Goal: Task Accomplishment & Management: Use online tool/utility

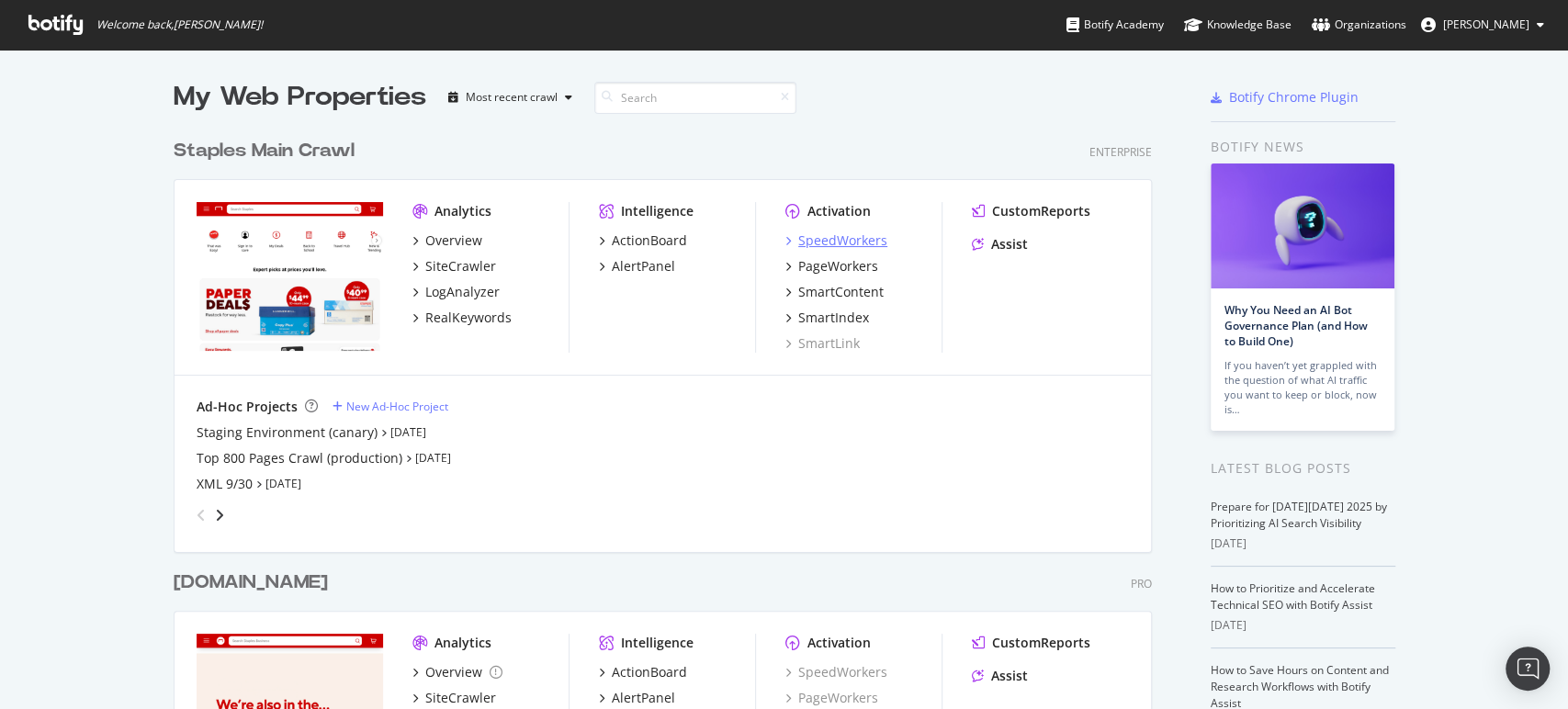
click at [809, 241] on div "SpeedWorkers" at bounding box center [842, 240] width 89 height 19
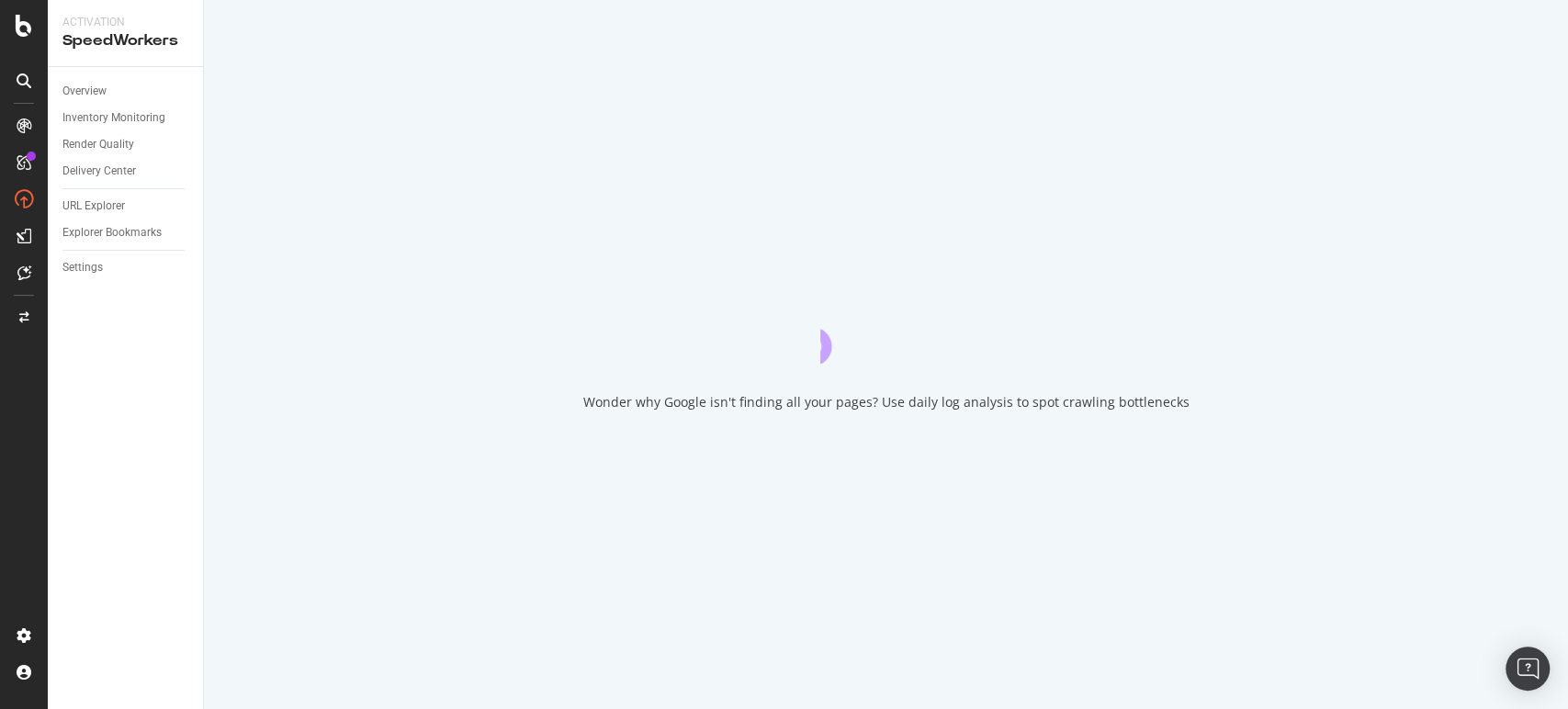
click at [86, 282] on div "Overview Inventory Monitoring Render Quality Delivery Center URL Explorer Explo…" at bounding box center [124, 388] width 155 height 642
click at [82, 270] on div "Settings" at bounding box center [82, 268] width 40 height 20
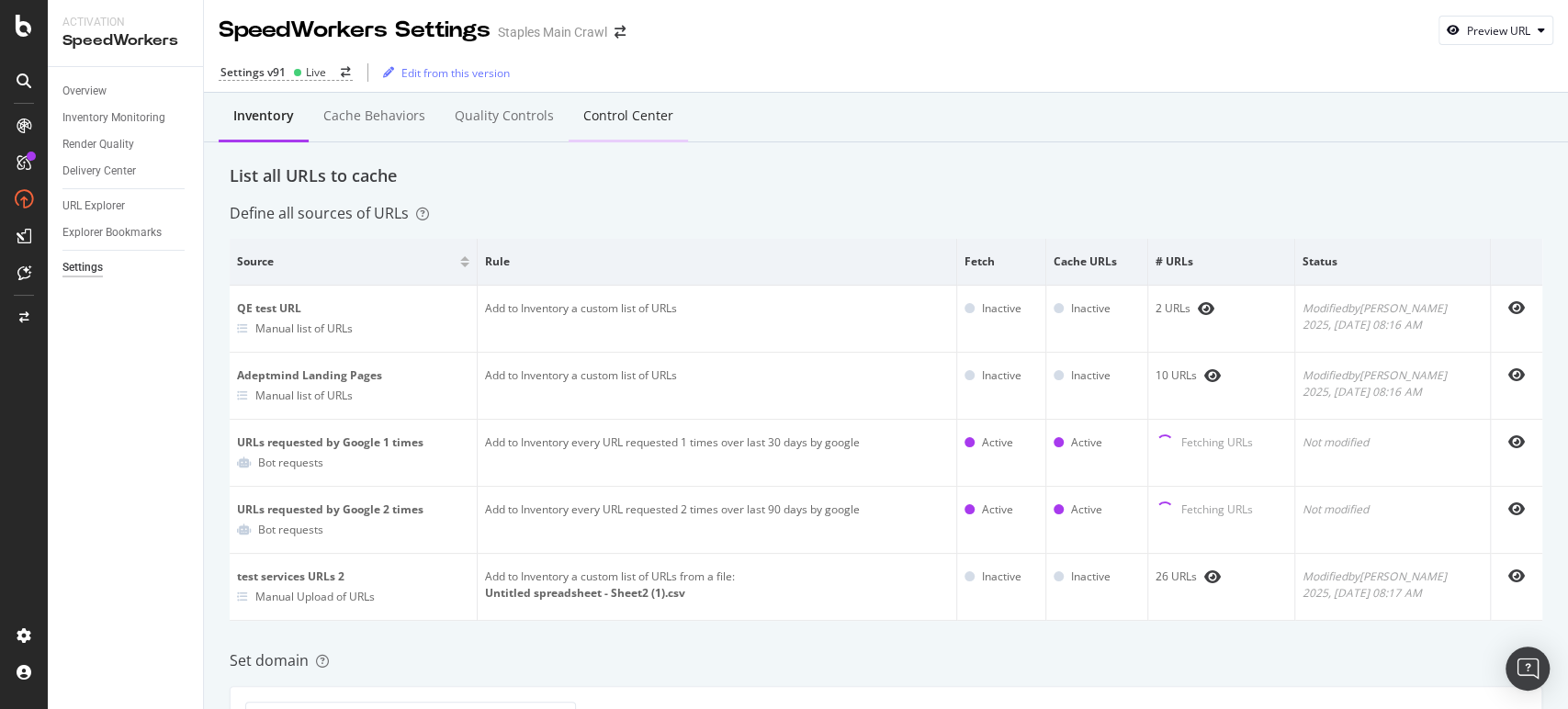
click at [626, 117] on div "Control Center" at bounding box center [628, 116] width 90 height 19
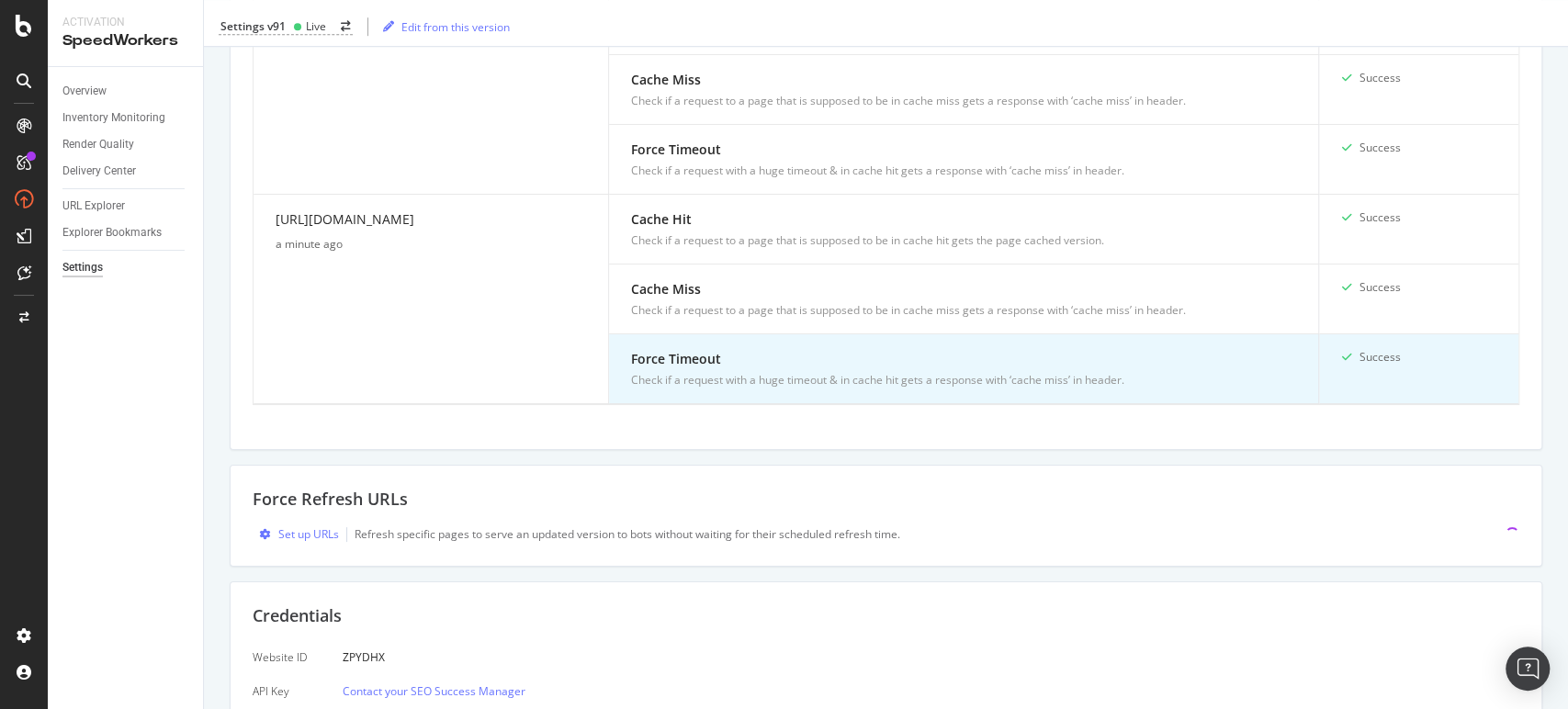
scroll to position [912, 0]
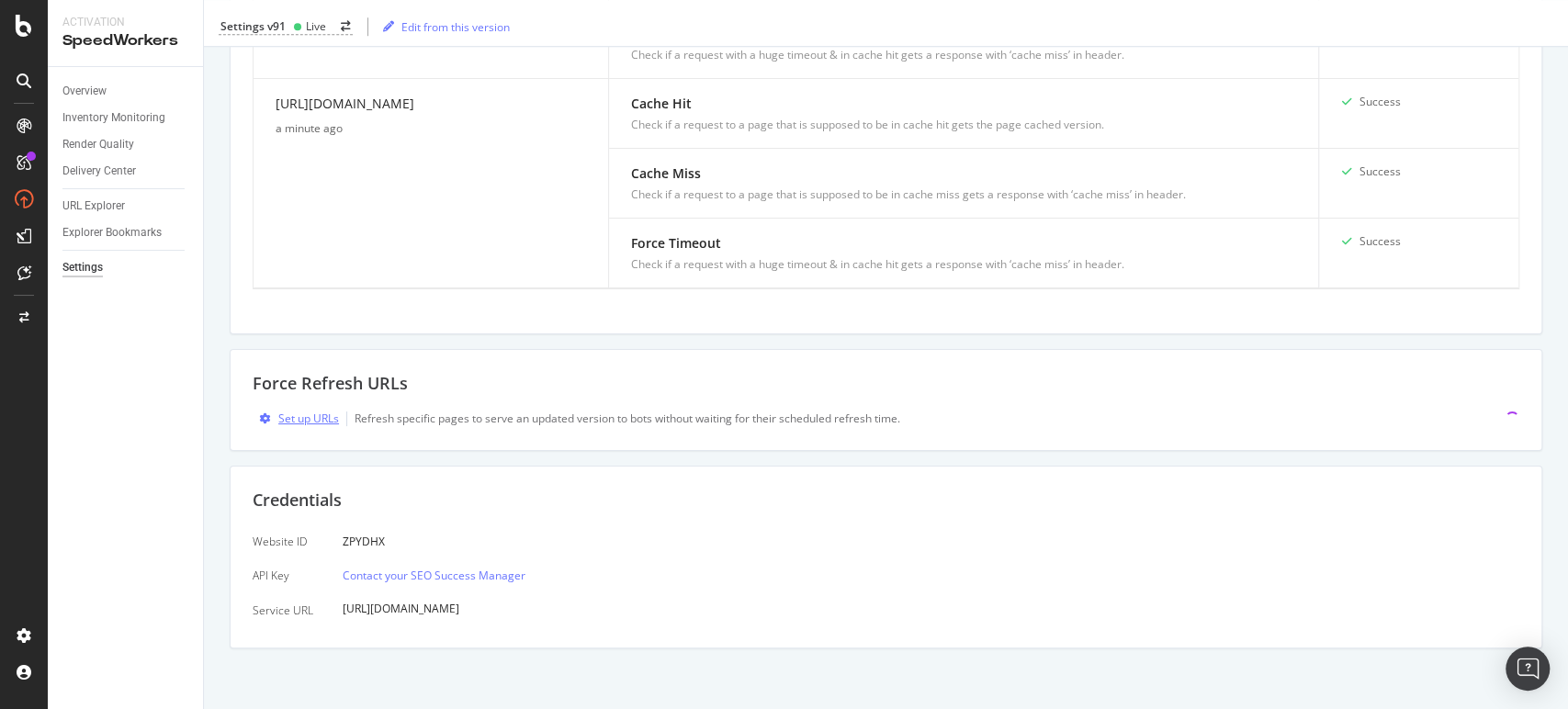
click at [312, 415] on div "Set up URLs" at bounding box center [308, 419] width 60 height 16
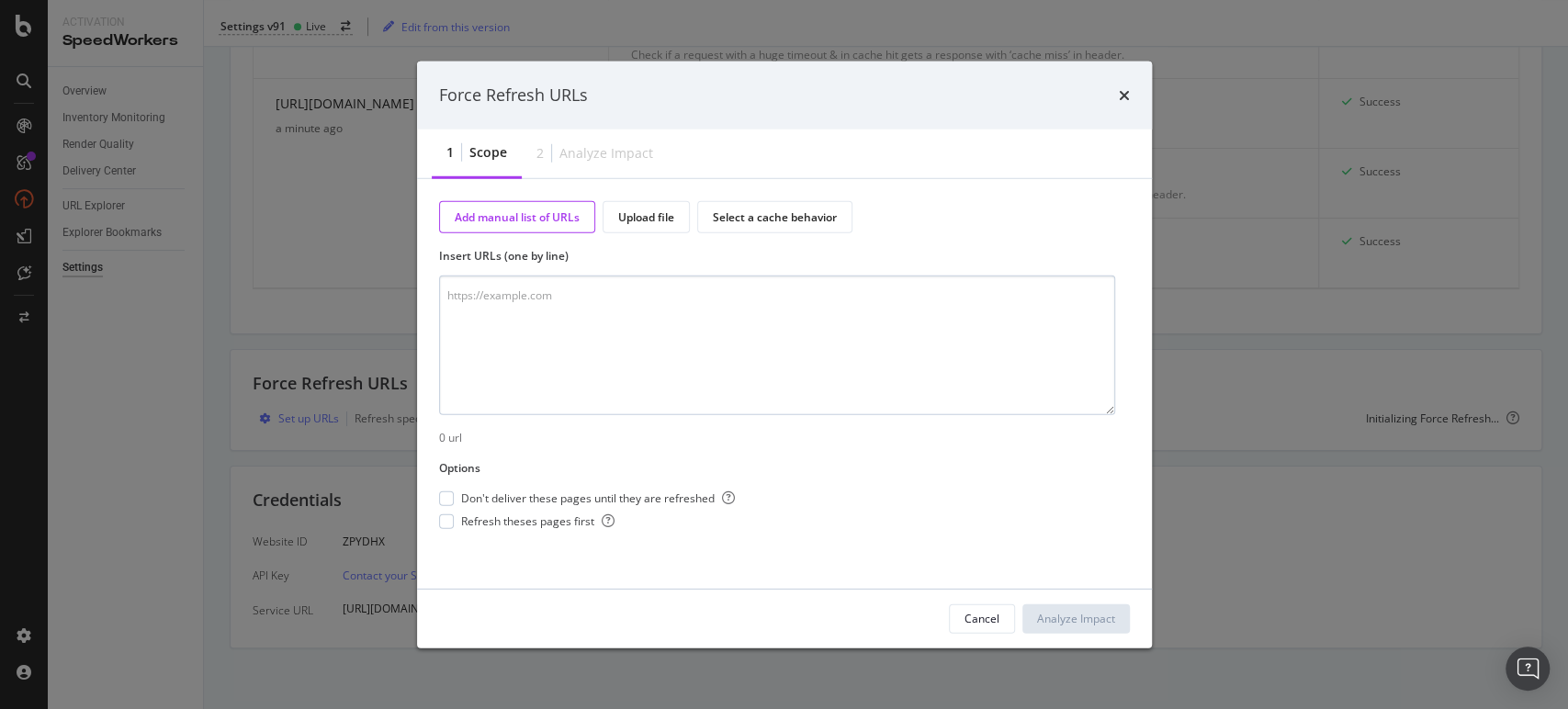
click at [547, 307] on textarea "modal" at bounding box center [777, 345] width 676 height 139
type textarea "[URL][DOMAIN_NAME]"
click at [1090, 620] on div "Analyze Impact" at bounding box center [1075, 619] width 78 height 16
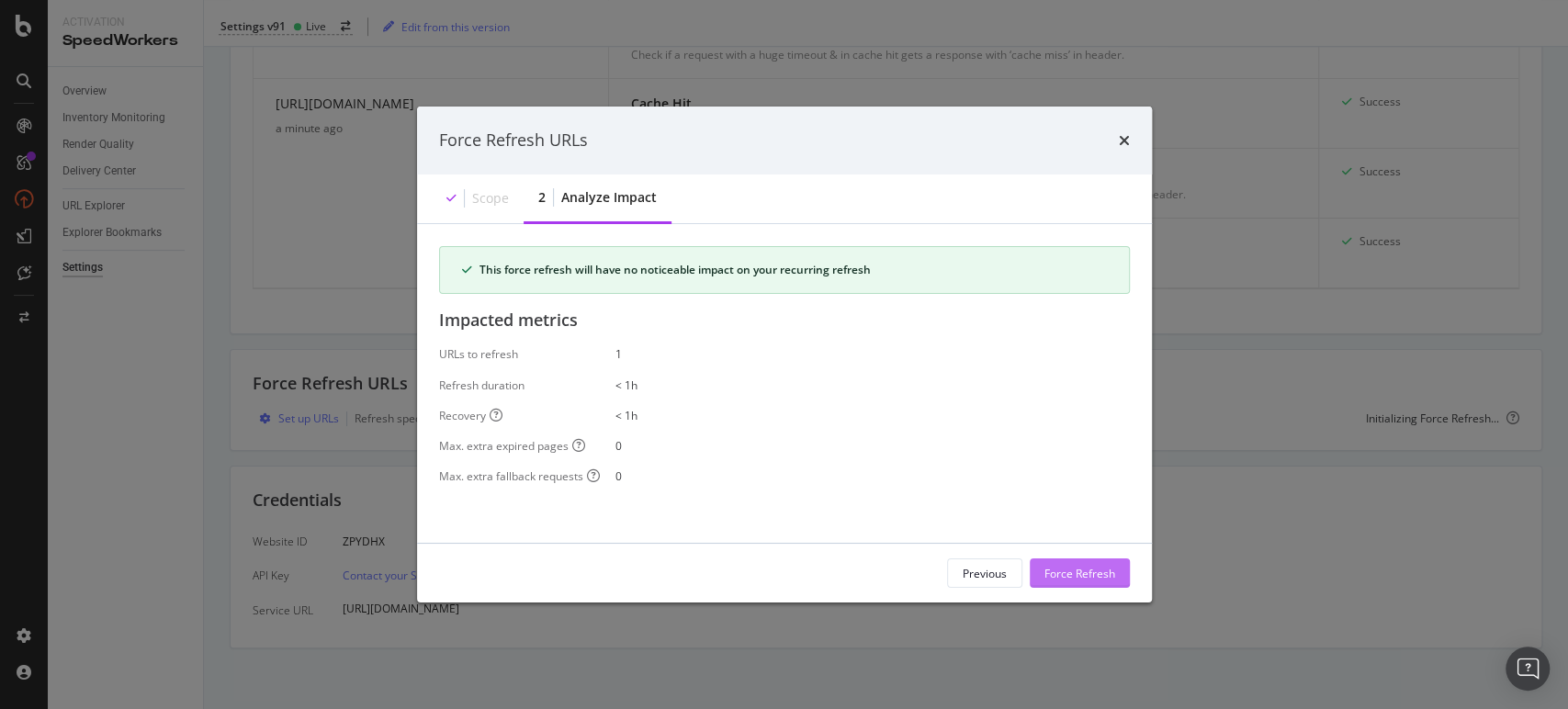
click at [1079, 570] on div "Force Refresh" at bounding box center [1080, 573] width 71 height 16
